Goal: Task Accomplishment & Management: Complete application form

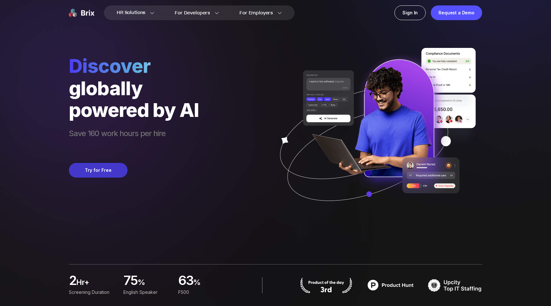
click at [99, 171] on button "Try for Free" at bounding box center [98, 170] width 59 height 15
